Goal: Information Seeking & Learning: Learn about a topic

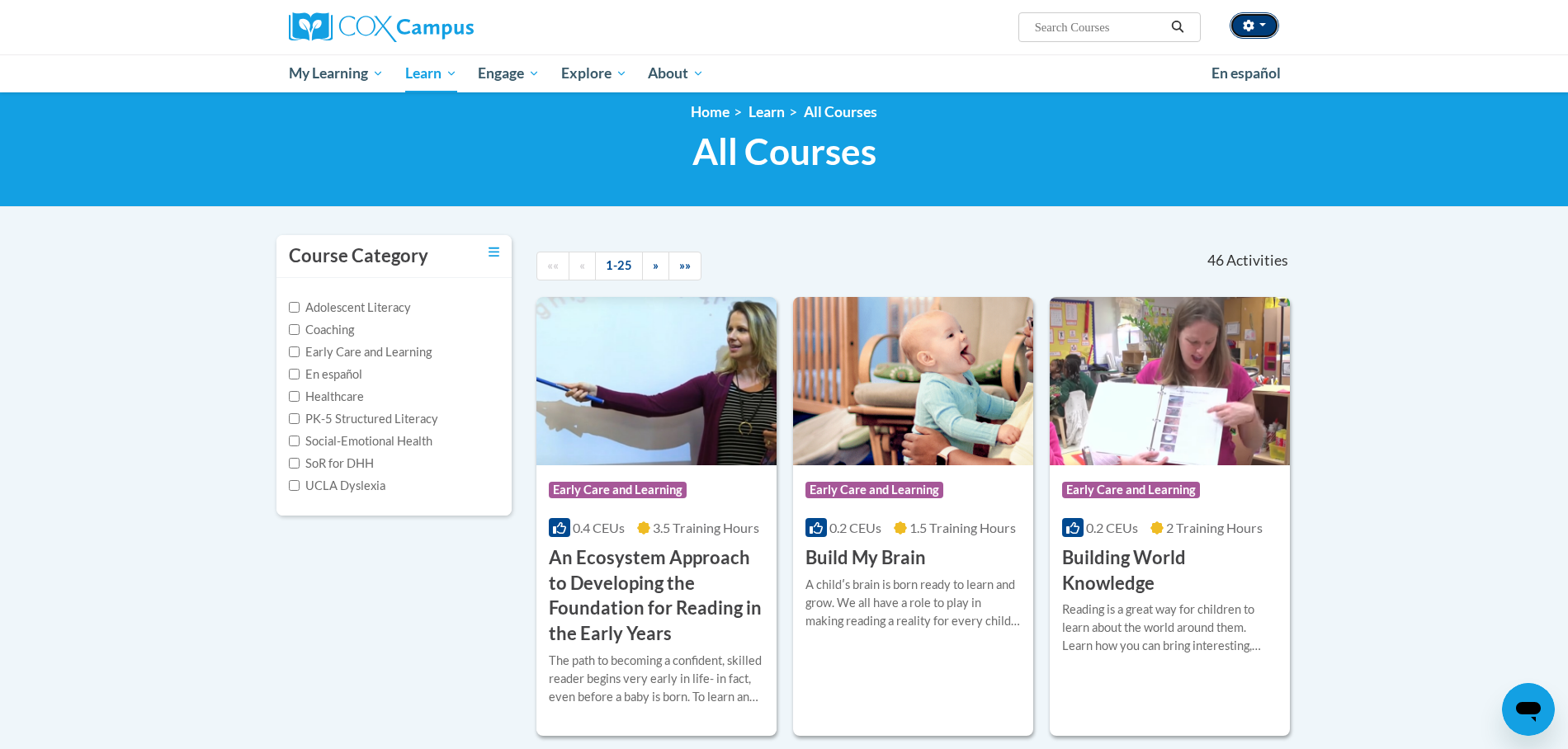
click at [1249, 30] on icon "button" at bounding box center [1248, 25] width 10 height 11
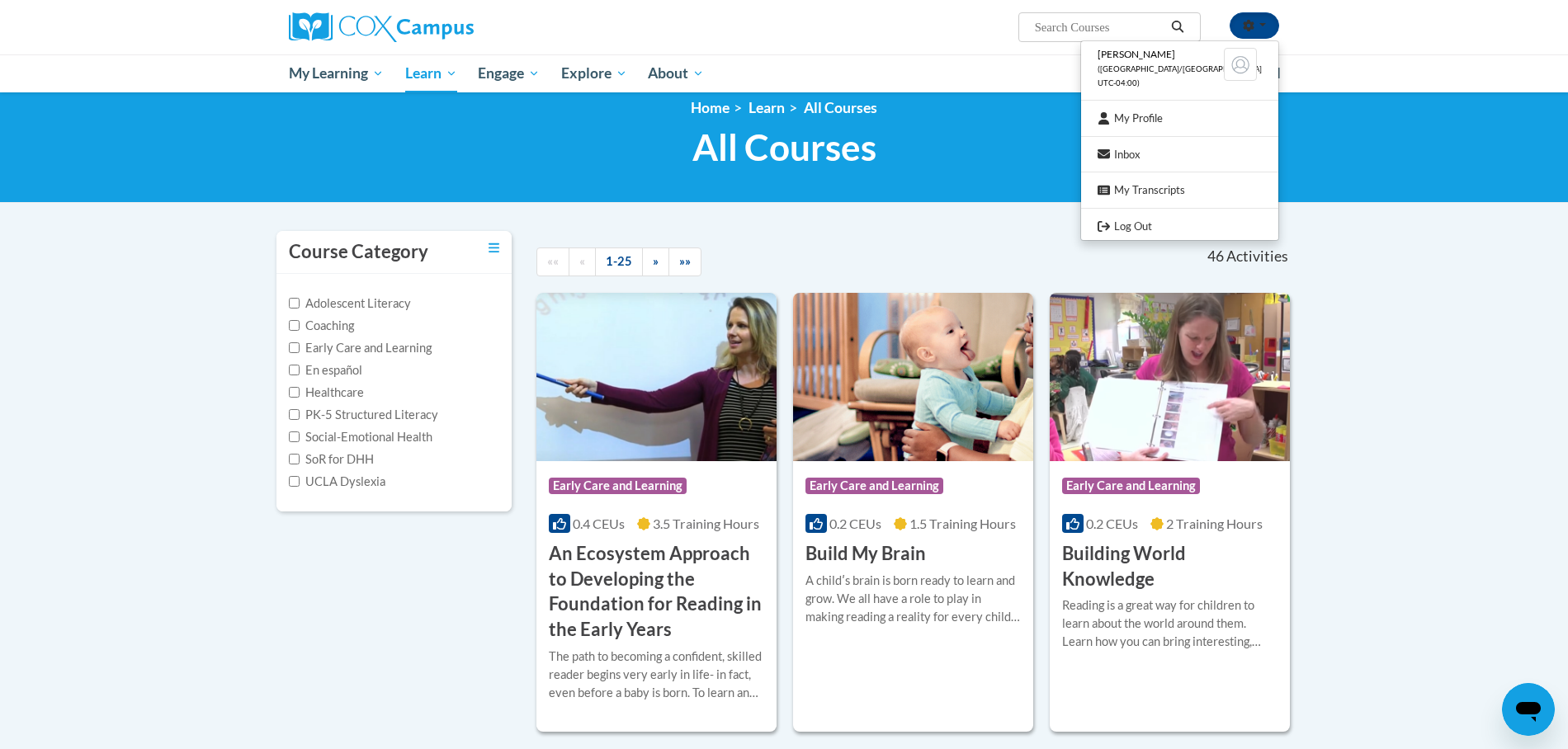
click at [1087, 24] on input "Search..." at bounding box center [1099, 27] width 132 height 20
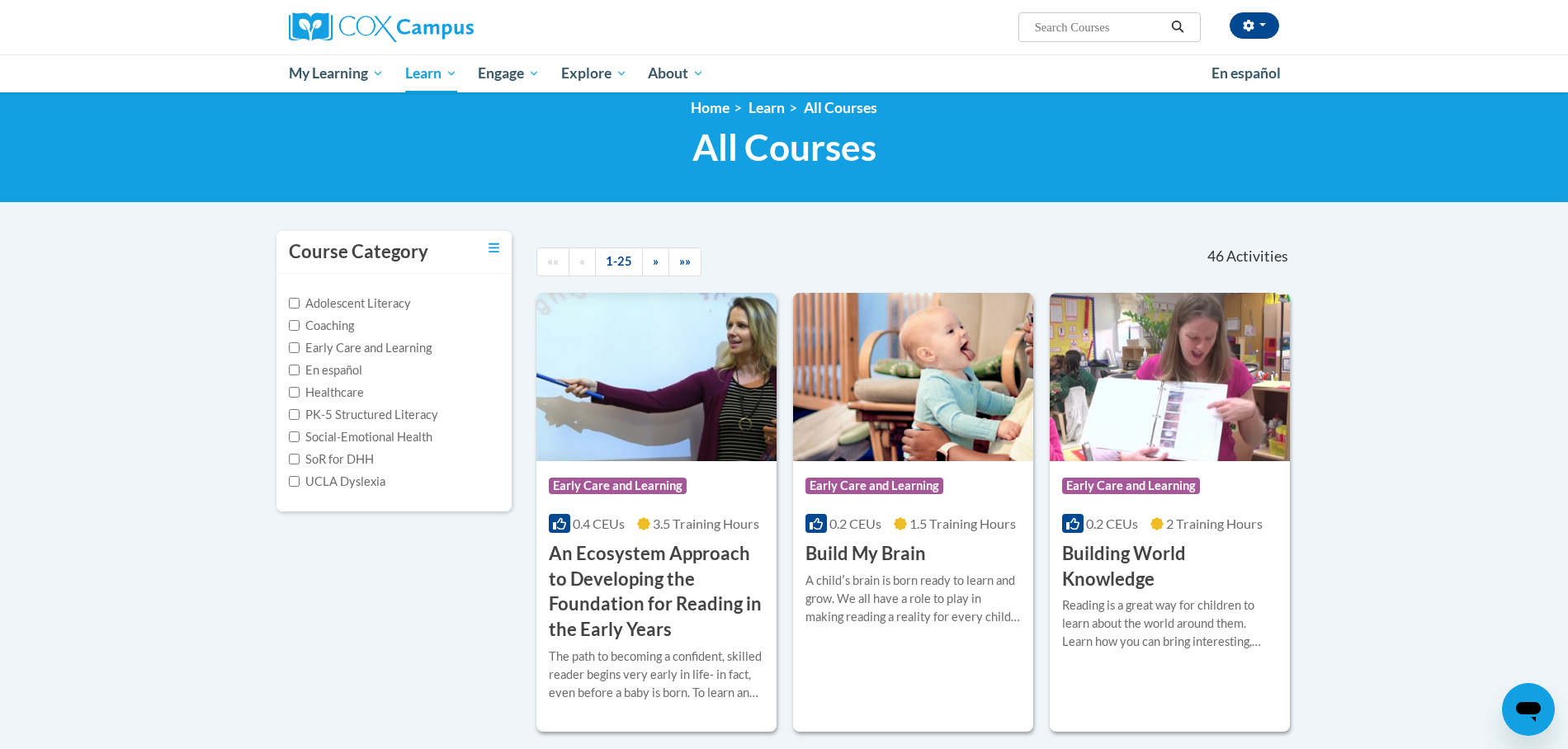
type input "a"
type input "structured"
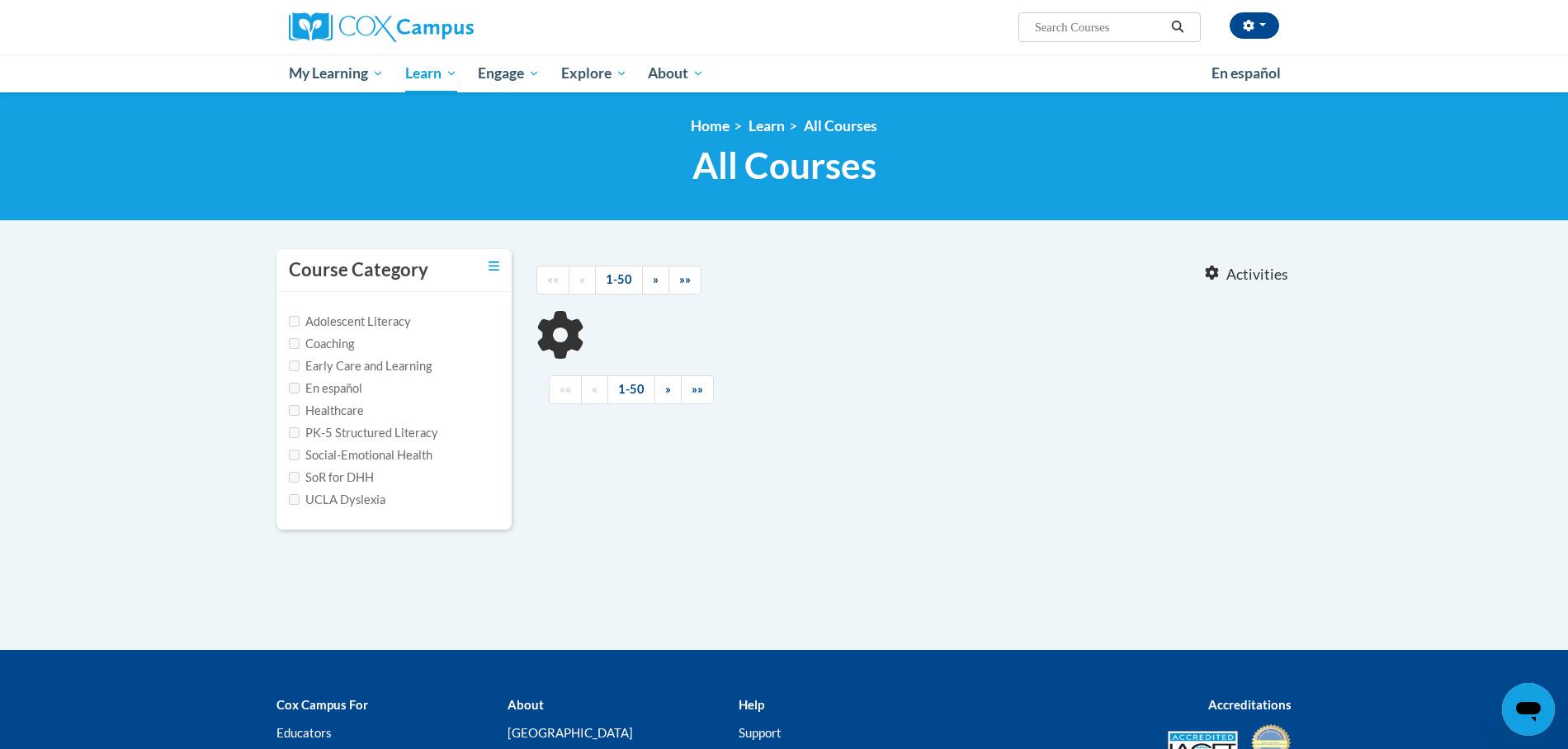
type input "structured"
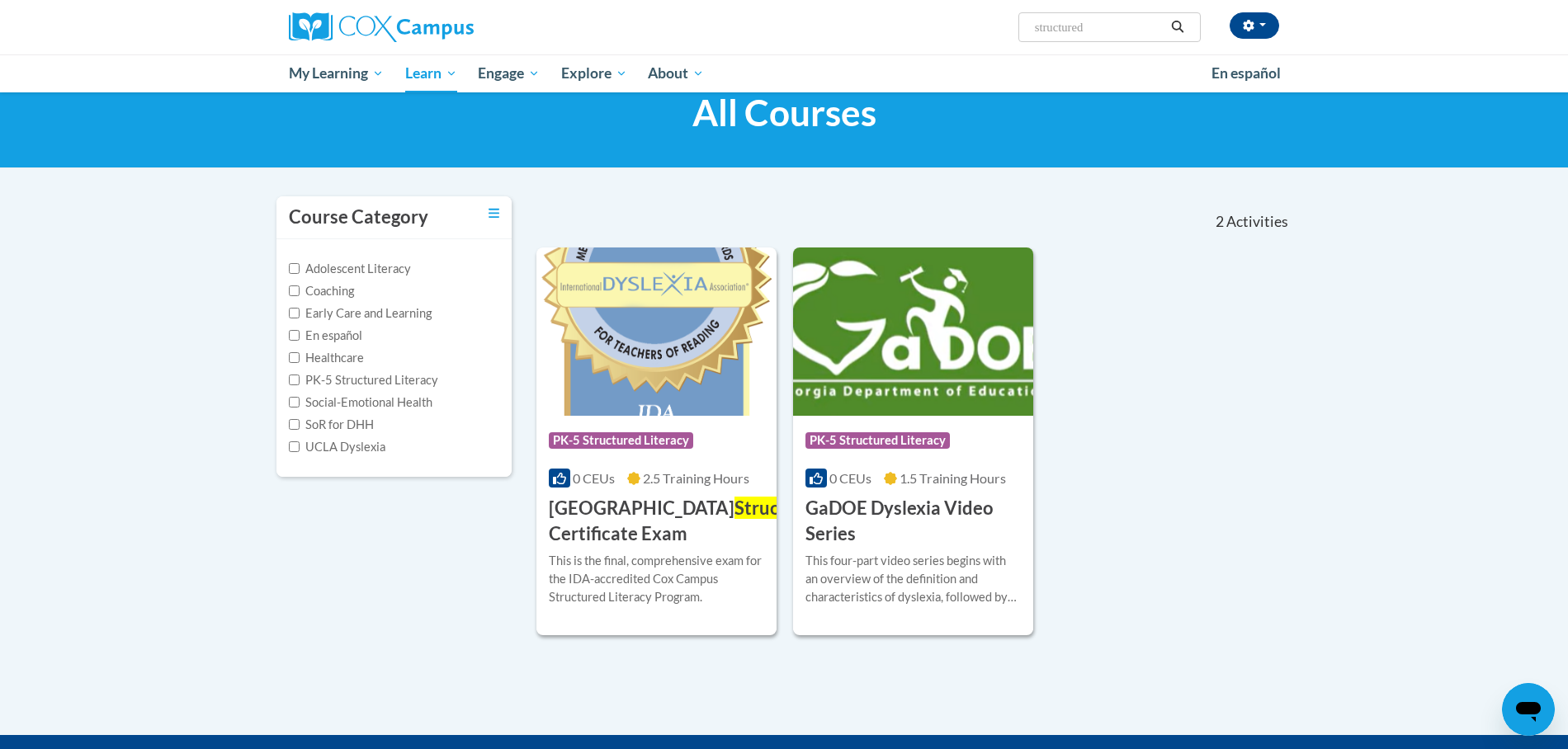
scroll to position [57, 0]
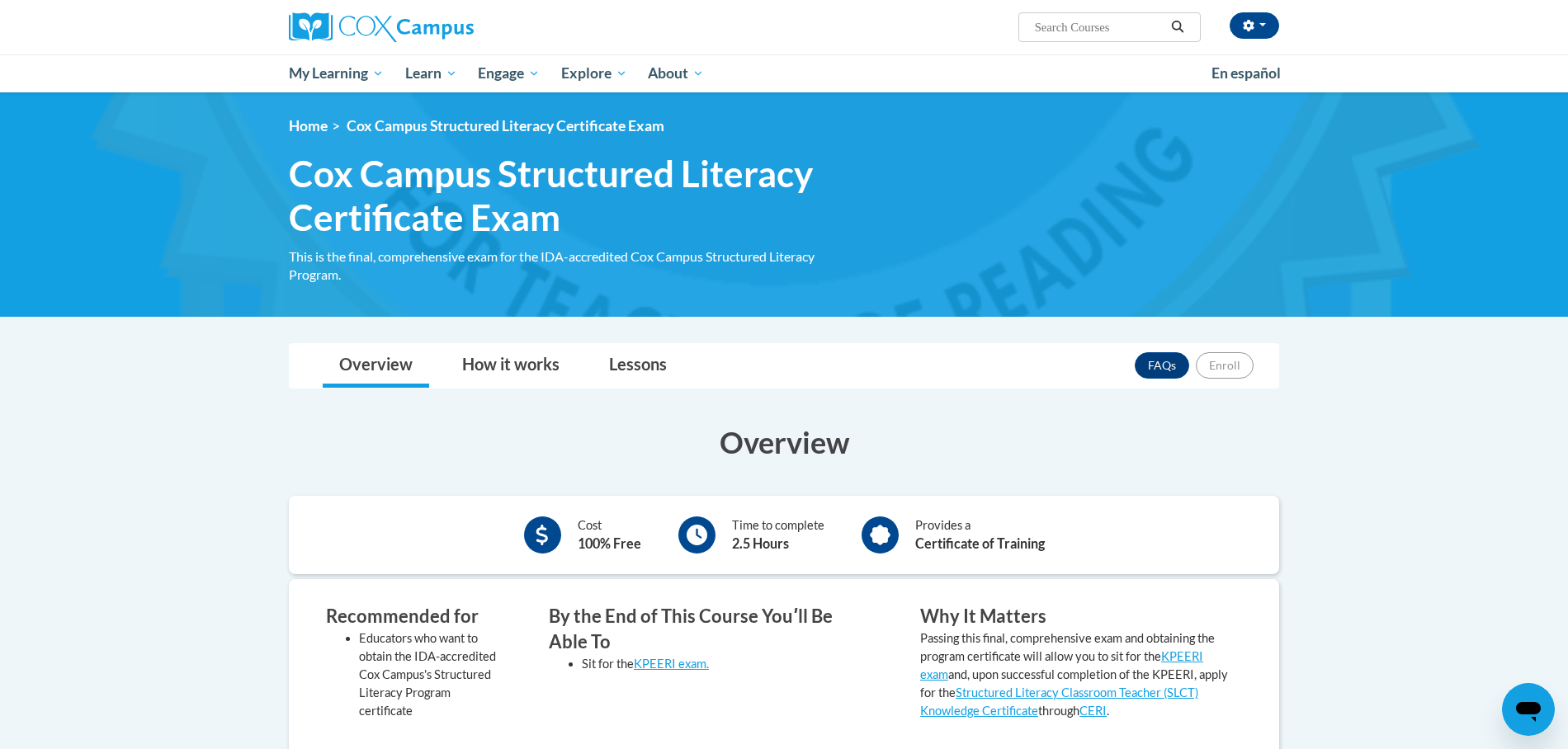
scroll to position [27, 0]
